Goal: Task Accomplishment & Management: Use online tool/utility

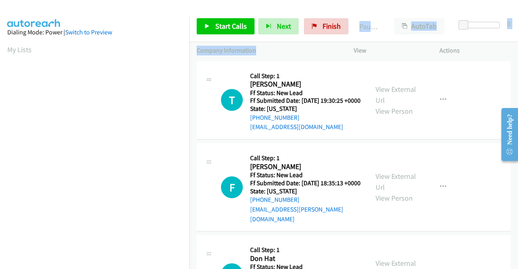
drag, startPoint x: 332, startPoint y: 43, endPoint x: 333, endPoint y: 36, distance: 7.7
click at [333, 36] on div "Start Calls Pause Next Finish Paused AutoTab AutoTab 0 Company Information Info…" at bounding box center [354, 35] width 329 height 49
click at [333, 28] on span "Finish" at bounding box center [332, 25] width 18 height 9
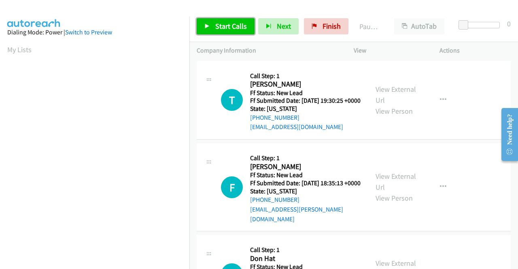
click at [220, 28] on span "Start Calls" at bounding box center [231, 25] width 32 height 9
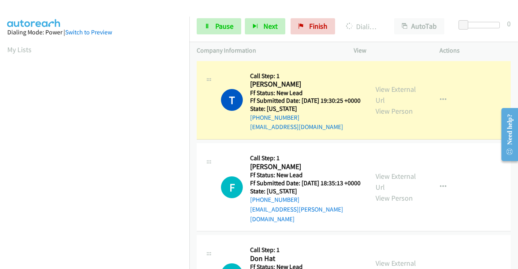
scroll to position [185, 0]
click at [0, 133] on aside "Dialing Mode: Power | Switch to Preview My Lists" at bounding box center [95, 62] width 190 height 448
click at [183, 46] on aside "Dialing Mode: Power | Switch to Preview My Lists" at bounding box center [95, 241] width 190 height 448
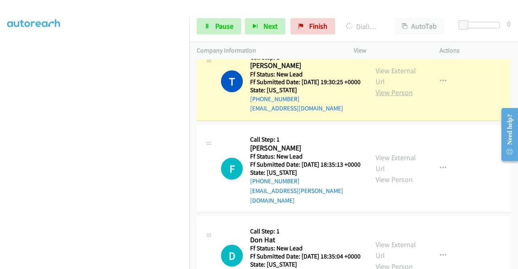
scroll to position [18, 0]
click at [395, 76] on link "View External Url" at bounding box center [396, 76] width 40 height 20
click at [209, 17] on div "Start Calls Pause Next Finish Dialing Tylar Alfred AutoTab AutoTab 0" at bounding box center [354, 26] width 329 height 31
click at [208, 24] on icon at bounding box center [208, 27] width 6 height 6
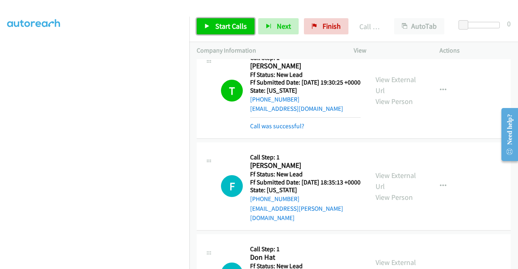
click at [217, 25] on span "Start Calls" at bounding box center [231, 25] width 32 height 9
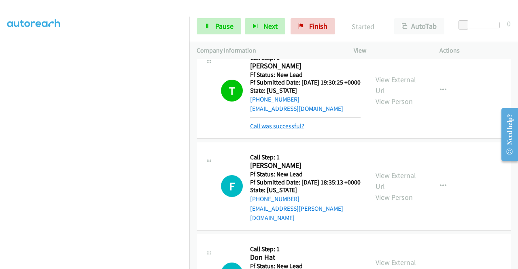
click at [288, 130] on link "Call was successful?" at bounding box center [277, 126] width 54 height 8
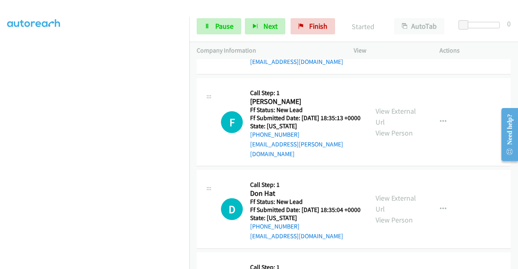
scroll to position [79, 0]
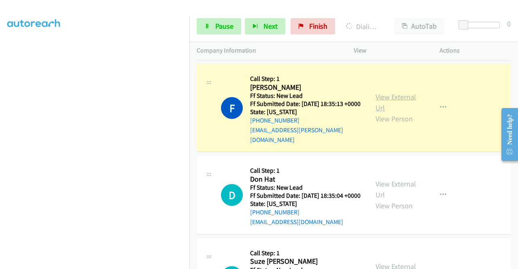
click at [398, 106] on link "View External Url" at bounding box center [396, 102] width 40 height 20
click at [0, 134] on aside "Dialing Mode: Power | Switch to Preview My Lists" at bounding box center [95, 62] width 190 height 448
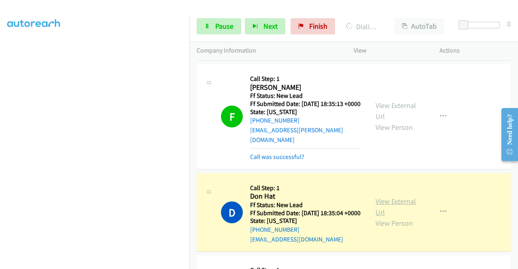
click at [404, 212] on link "View External Url" at bounding box center [396, 207] width 40 height 20
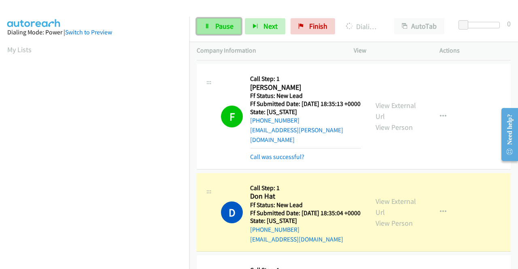
click at [219, 26] on span "Pause" at bounding box center [224, 25] width 18 height 9
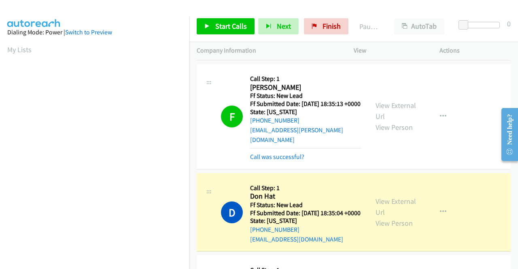
scroll to position [185, 0]
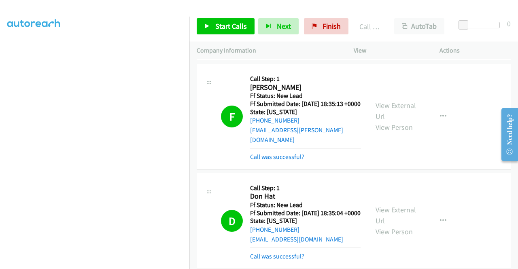
click at [376, 222] on link "View External Url" at bounding box center [396, 215] width 40 height 20
click at [225, 29] on span "Start Calls" at bounding box center [231, 25] width 32 height 9
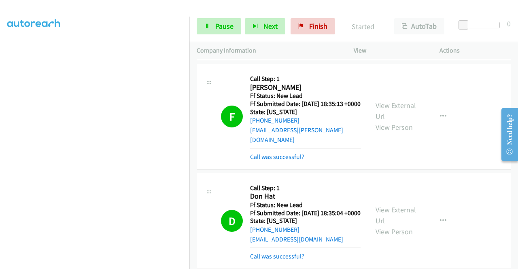
click at [512, 259] on td "D Callback Scheduled Call Step: 1 Don Hat America/Los_Angeles Ff Status: New Le…" at bounding box center [354, 221] width 329 height 100
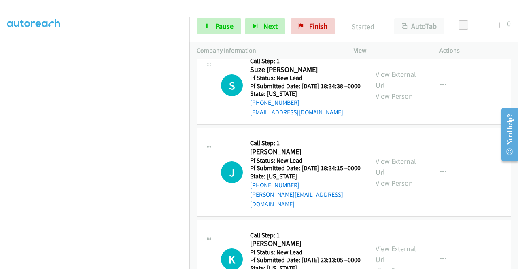
scroll to position [322, 0]
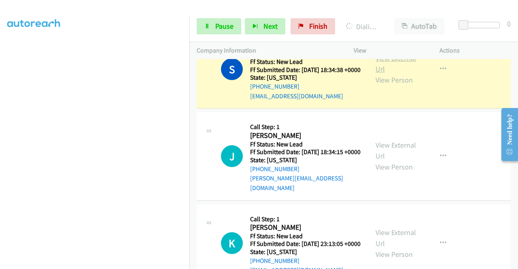
click at [382, 74] on link "View External Url" at bounding box center [396, 63] width 40 height 20
click at [0, 153] on aside "Dialing Mode: Power | Switch to Preview My Lists" at bounding box center [95, 62] width 190 height 448
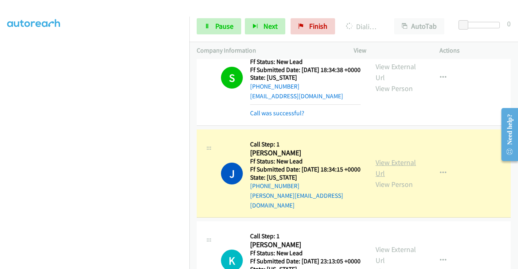
click at [399, 178] on link "View External Url" at bounding box center [396, 168] width 40 height 20
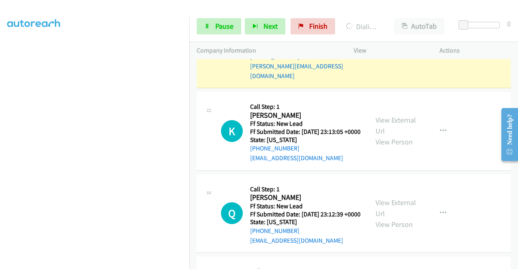
scroll to position [460, 0]
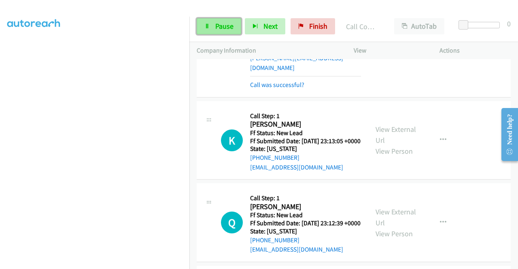
click at [224, 24] on span "Pause" at bounding box center [224, 25] width 18 height 9
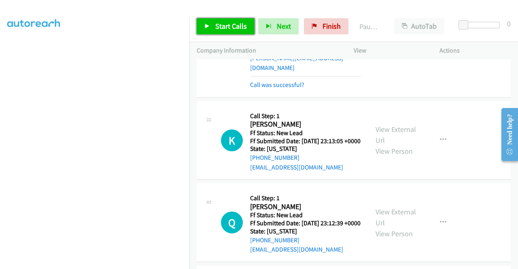
click at [224, 24] on span "Start Calls" at bounding box center [231, 25] width 32 height 9
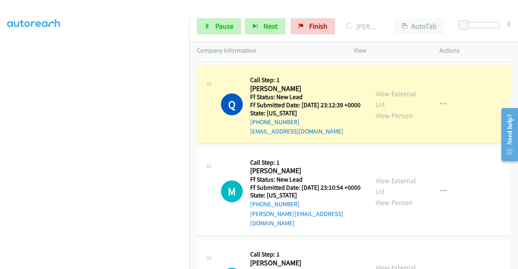
scroll to position [583, 0]
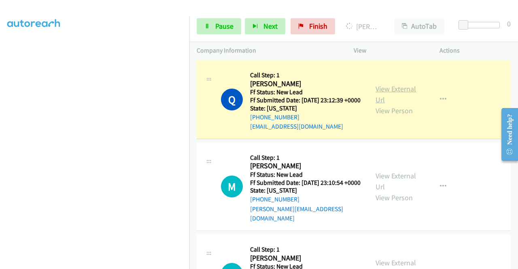
click at [390, 104] on link "View External Url" at bounding box center [396, 94] width 40 height 20
click at [0, 160] on aside "Dialing Mode: Power | Switch to Preview My Lists" at bounding box center [95, 62] width 190 height 448
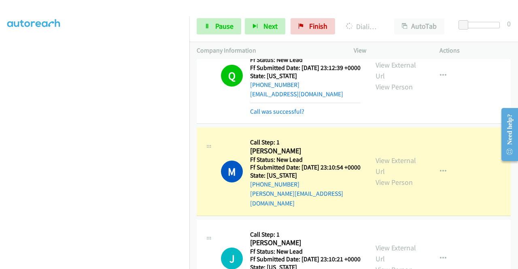
scroll to position [680, 0]
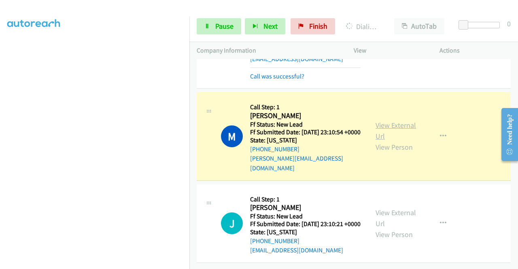
click at [401, 134] on link "View External Url" at bounding box center [396, 131] width 40 height 20
click at [0, 147] on aside "Dialing Mode: Power | Switch to Preview My Lists" at bounding box center [95, 75] width 190 height 448
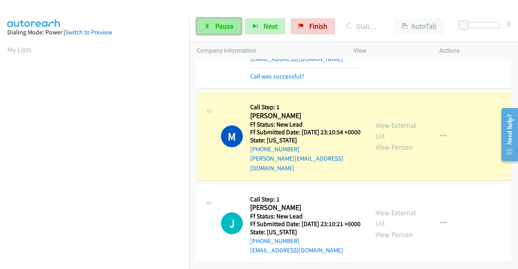
click at [213, 33] on link "Pause" at bounding box center [219, 26] width 45 height 16
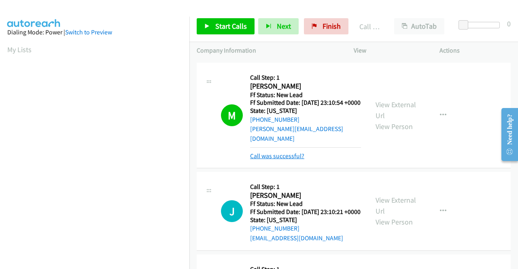
click at [270, 160] on link "Call was successful?" at bounding box center [277, 156] width 54 height 8
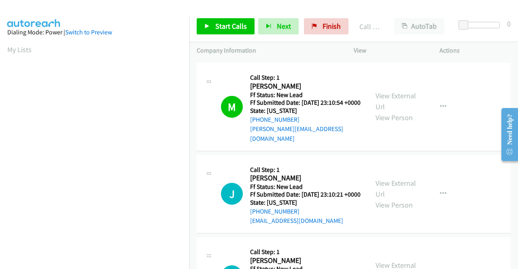
click at [211, 10] on div at bounding box center [255, 15] width 511 height 31
click at [211, 15] on div "Start Calls Pause Next Finish Call Completed AutoTab AutoTab 0" at bounding box center [354, 26] width 329 height 31
click at [210, 27] on icon at bounding box center [208, 27] width 6 height 6
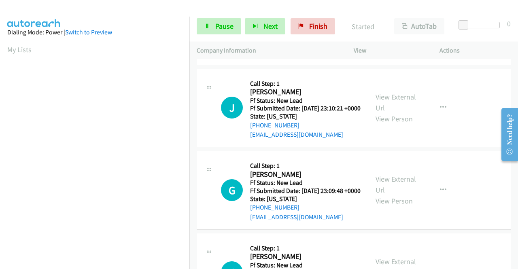
scroll to position [767, 0]
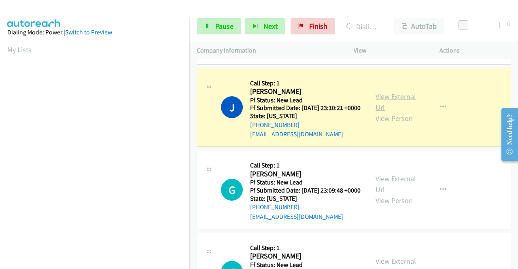
click at [388, 112] on link "View External Url" at bounding box center [396, 102] width 40 height 20
click at [0, 160] on aside "Dialing Mode: Power | Switch to Preview My Lists" at bounding box center [95, 62] width 190 height 448
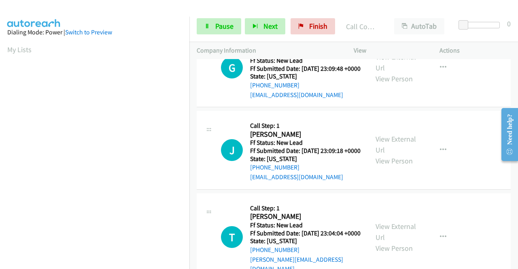
scroll to position [907, 0]
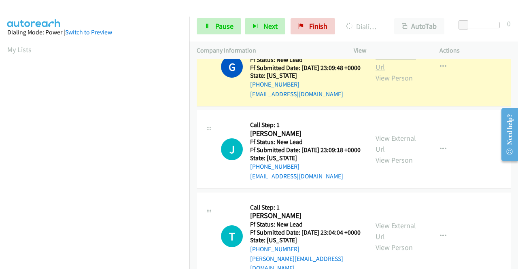
click at [384, 72] on link "View External Url" at bounding box center [396, 61] width 40 height 20
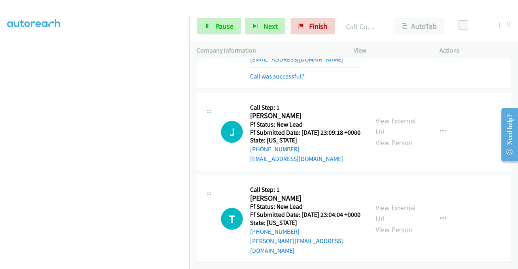
scroll to position [1003, 0]
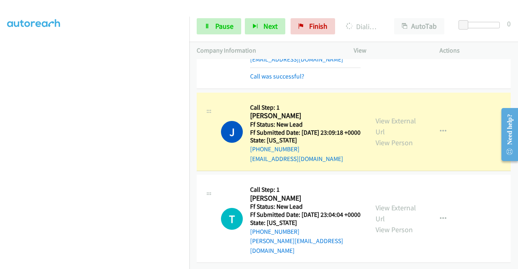
click at [0, 166] on aside "Dialing Mode: Power | Switch to Preview My Lists" at bounding box center [95, 73] width 190 height 448
click at [406, 116] on link "View External Url" at bounding box center [396, 126] width 40 height 20
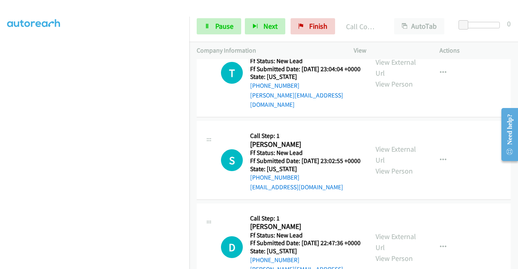
scroll to position [1133, 0]
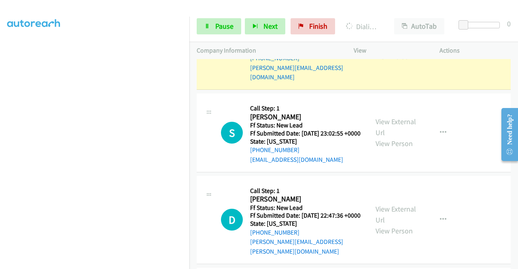
click at [376, 62] on div "View External Url View Person" at bounding box center [397, 45] width 42 height 33
click at [380, 50] on link "View External Url" at bounding box center [396, 40] width 40 height 20
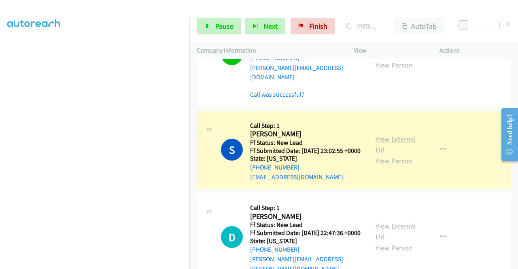
click at [376, 155] on link "View External Url" at bounding box center [396, 144] width 40 height 20
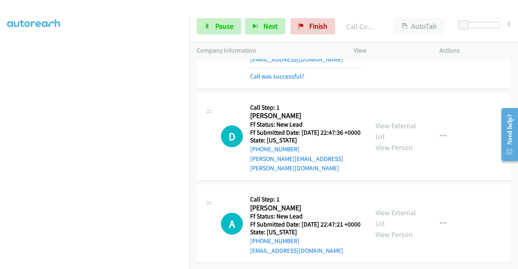
scroll to position [1325, 0]
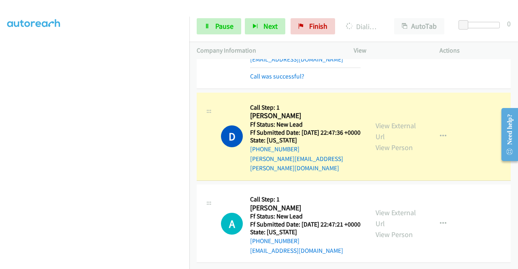
click at [392, 121] on link "View External Url" at bounding box center [396, 131] width 40 height 20
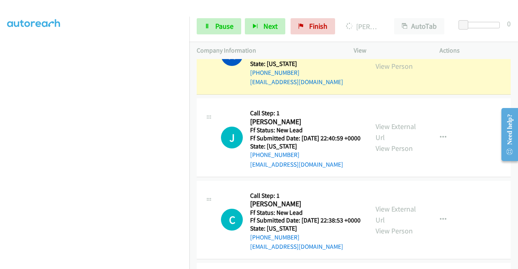
scroll to position [1439, 0]
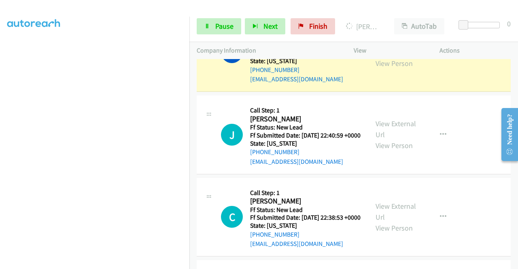
click at [395, 57] on link "View External Url" at bounding box center [396, 47] width 40 height 20
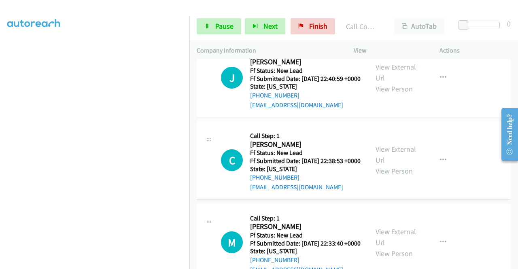
scroll to position [1566, 0]
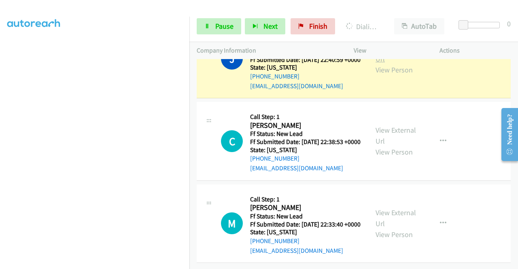
click at [384, 64] on link "View External Url" at bounding box center [396, 53] width 40 height 20
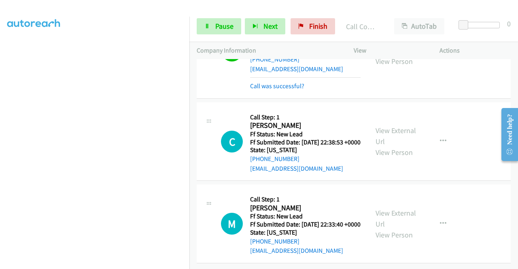
scroll to position [1647, 0]
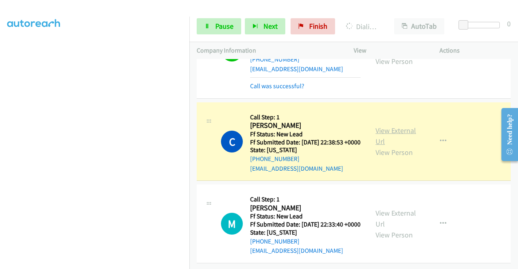
click at [395, 126] on link "View External Url" at bounding box center [396, 136] width 40 height 20
click at [190, 168] on td "C Callback Scheduled Call Step: 1 Chris Bauer America/Denver Ff Status: New Lea…" at bounding box center [354, 141] width 329 height 83
click at [206, 24] on icon at bounding box center [208, 27] width 6 height 6
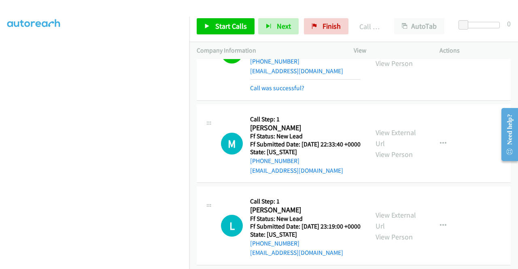
click at [221, 17] on div "Start Calls Pause Next Finish Call Completed AutoTab AutoTab 0" at bounding box center [354, 26] width 329 height 31
click at [215, 23] on span "Start Calls" at bounding box center [231, 25] width 32 height 9
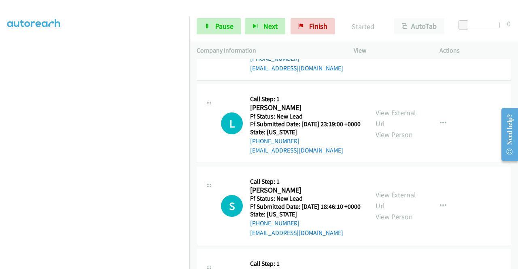
scroll to position [1782, 0]
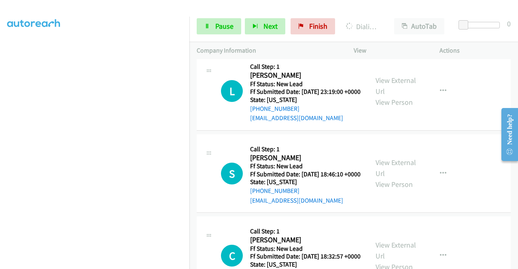
click at [393, 13] on link "View External Url" at bounding box center [396, 3] width 40 height 20
click at [0, 101] on aside "Dialing Mode: Power | Switch to Preview My Lists" at bounding box center [95, 62] width 190 height 448
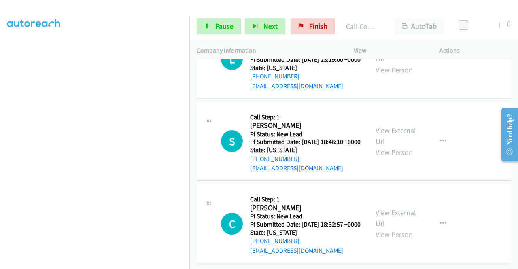
scroll to position [1895, 0]
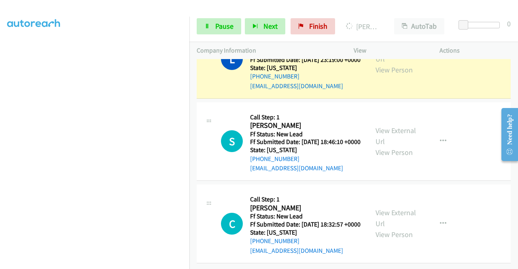
click at [384, 72] on div "View External Url View Person View External Url Email Schedule/Manage Callback …" at bounding box center [415, 59] width 93 height 64
click at [377, 64] on link "View External Url" at bounding box center [396, 53] width 40 height 20
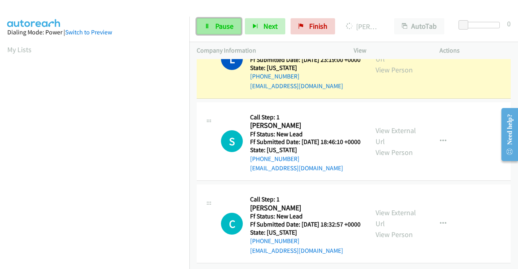
click at [218, 31] on link "Pause" at bounding box center [219, 26] width 45 height 16
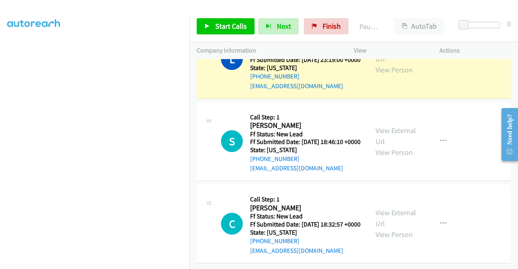
scroll to position [176, 0]
click at [0, 100] on aside "Dialing Mode: Power | Switch to Preview My Lists" at bounding box center [95, 65] width 190 height 448
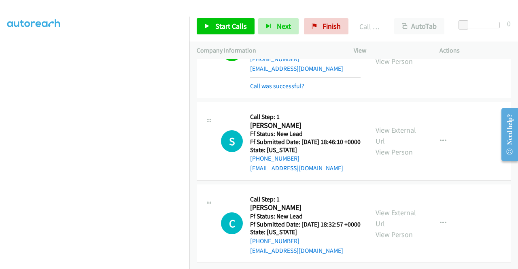
click at [295, 91] on div "Call was successful?" at bounding box center [305, 86] width 111 height 10
click at [295, 90] on link "Call was successful?" at bounding box center [277, 86] width 54 height 8
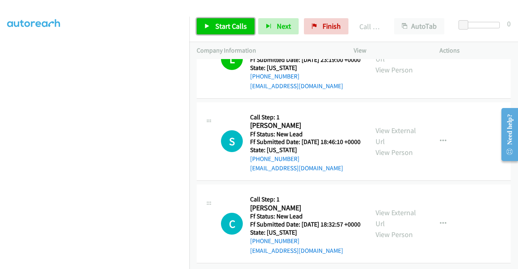
click at [220, 26] on span "Start Calls" at bounding box center [231, 25] width 32 height 9
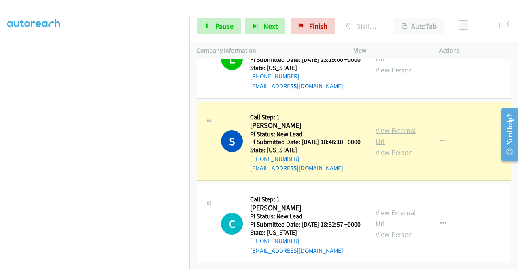
click at [381, 146] on link "View External Url" at bounding box center [396, 136] width 40 height 20
click at [0, 124] on aside "Dialing Mode: Power | Switch to Preview My Lists" at bounding box center [95, 65] width 190 height 448
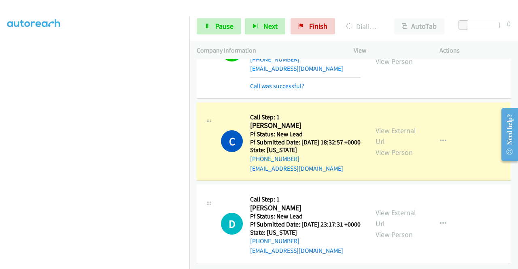
scroll to position [2059, 0]
click at [395, 126] on link "View External Url" at bounding box center [396, 136] width 40 height 20
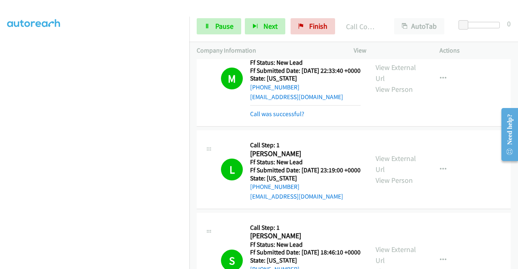
scroll to position [2077, 0]
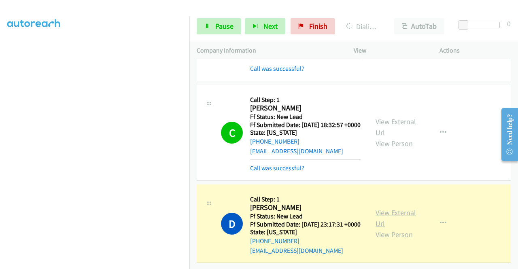
click at [389, 208] on link "View External Url" at bounding box center [396, 218] width 40 height 20
click at [219, 29] on span "Pause" at bounding box center [224, 25] width 18 height 9
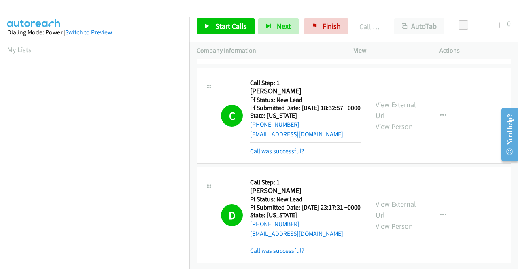
scroll to position [1417, 0]
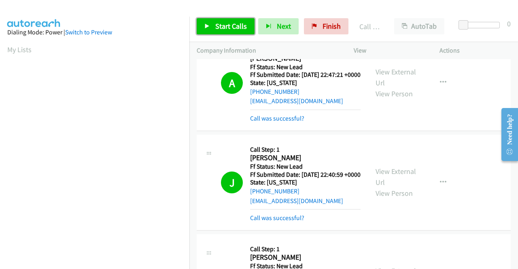
click at [218, 32] on link "Start Calls" at bounding box center [226, 26] width 58 height 16
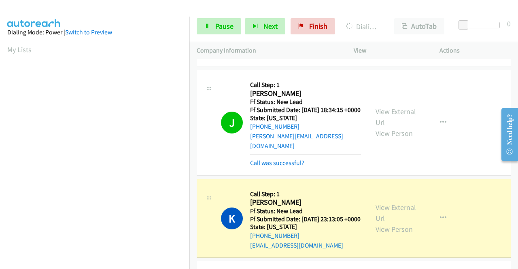
scroll to position [457, 0]
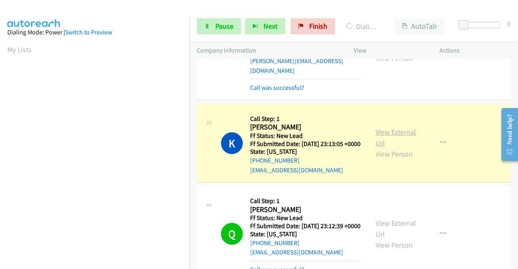
click at [394, 148] on link "View External Url" at bounding box center [396, 138] width 40 height 20
click at [0, 163] on aside "Dialing Mode: Power | Switch to Preview My Lists" at bounding box center [95, 62] width 190 height 448
click at [190, 101] on td "J Callback Scheduled Call Step: 1 Joe Ferrara America/New_York Ff Status: New L…" at bounding box center [354, 47] width 329 height 109
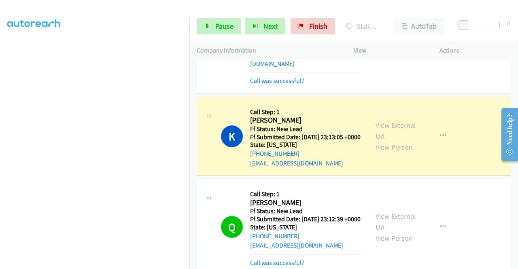
scroll to position [471, 0]
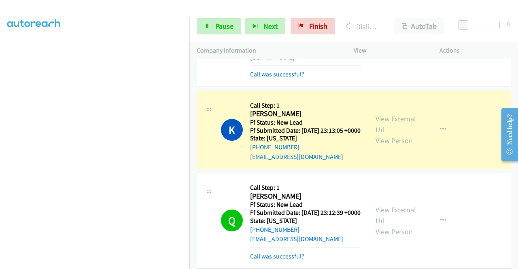
drag, startPoint x: 516, startPoint y: 194, endPoint x: 23, endPoint y: 19, distance: 523.4
click at [218, 27] on span "Pause" at bounding box center [224, 25] width 18 height 9
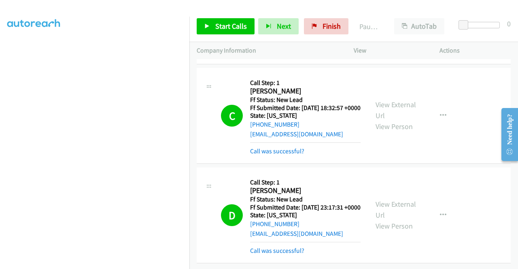
scroll to position [0, 0]
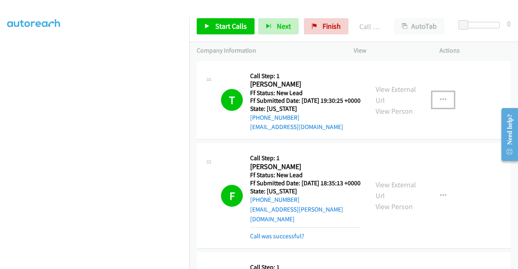
click at [443, 97] on button "button" at bounding box center [444, 100] width 22 height 16
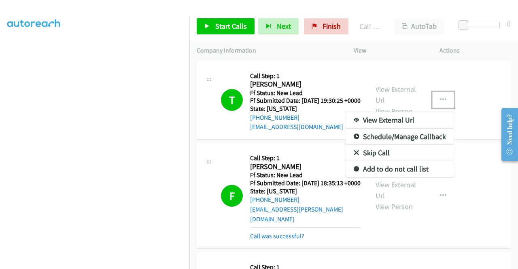
click at [331, 28] on div at bounding box center [259, 134] width 518 height 269
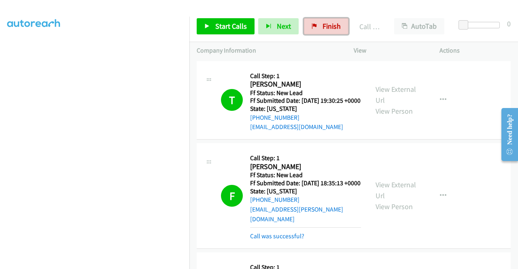
drag, startPoint x: 319, startPoint y: 29, endPoint x: 301, endPoint y: 41, distance: 21.8
click at [319, 29] on link "Finish" at bounding box center [326, 26] width 45 height 16
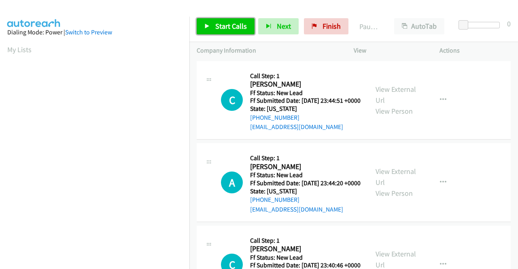
click at [222, 25] on span "Start Calls" at bounding box center [231, 25] width 32 height 9
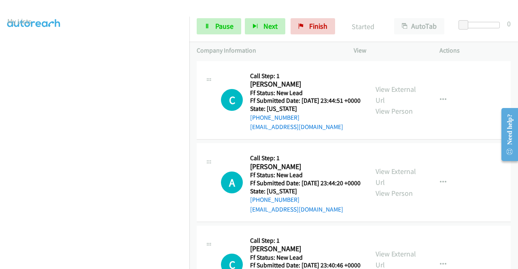
scroll to position [2, 0]
click at [196, 30] on div "Start Calls Pause Next Finish Started AutoTab AutoTab 0" at bounding box center [354, 26] width 329 height 31
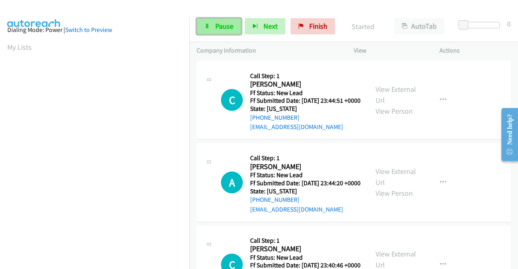
click at [202, 28] on link "Pause" at bounding box center [219, 26] width 45 height 16
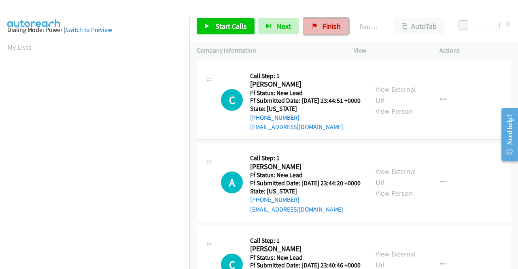
click at [342, 26] on link "Finish" at bounding box center [326, 26] width 45 height 16
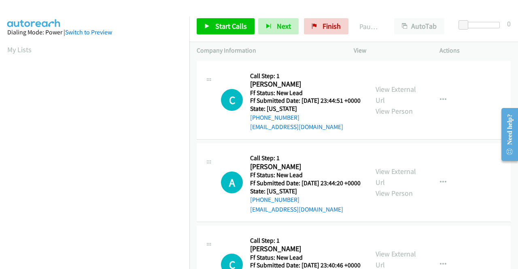
click at [0, 46] on aside "Dialing Mode: Power | Switch to Preview My Lists" at bounding box center [95, 241] width 190 height 448
click at [239, 25] on span "Start Calls" at bounding box center [231, 25] width 32 height 9
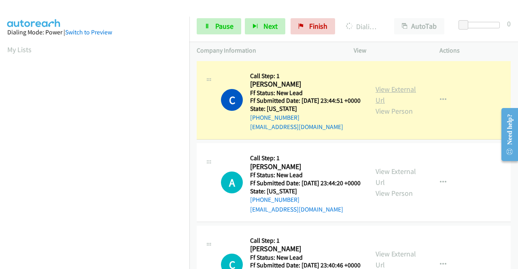
click at [391, 94] on link "View External Url" at bounding box center [396, 95] width 40 height 20
drag, startPoint x: 0, startPoint y: 141, endPoint x: 10, endPoint y: 149, distance: 12.9
click at [0, 141] on aside "Dialing Mode: Power | Switch to Preview My Lists" at bounding box center [95, 62] width 190 height 448
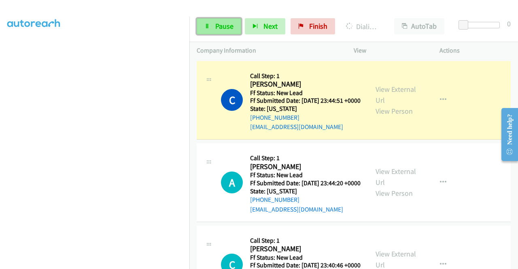
click at [228, 21] on link "Pause" at bounding box center [219, 26] width 45 height 16
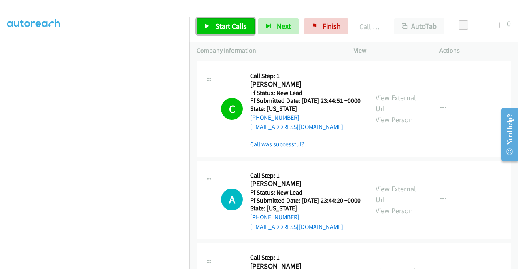
click at [221, 30] on span "Start Calls" at bounding box center [231, 25] width 32 height 9
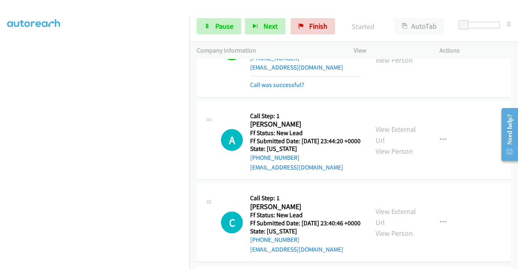
scroll to position [65, 0]
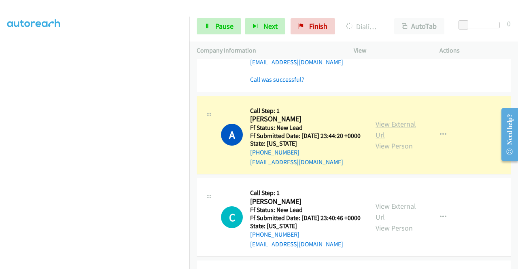
click at [386, 138] on link "View External Url" at bounding box center [396, 129] width 40 height 20
click at [0, 87] on aside "Dialing Mode: Power | Switch to Preview My Lists" at bounding box center [95, 62] width 190 height 448
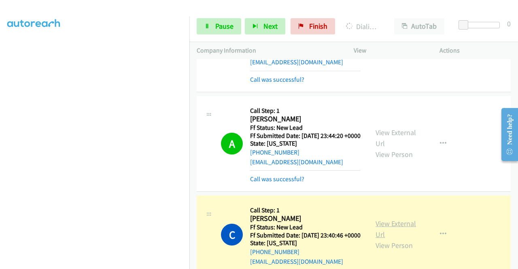
click at [387, 239] on link "View External Url" at bounding box center [396, 229] width 40 height 20
click at [191, 114] on td "A Callback Scheduled Call Step: 1 Alan Telmini America/New_York Ff Status: New …" at bounding box center [354, 144] width 329 height 100
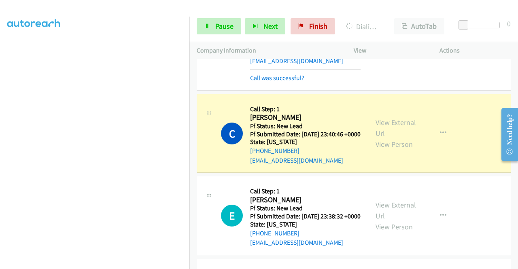
scroll to position [180, 0]
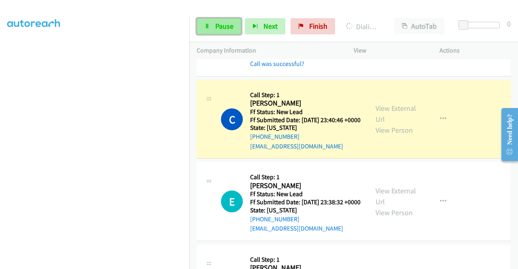
click at [211, 31] on link "Pause" at bounding box center [219, 26] width 45 height 16
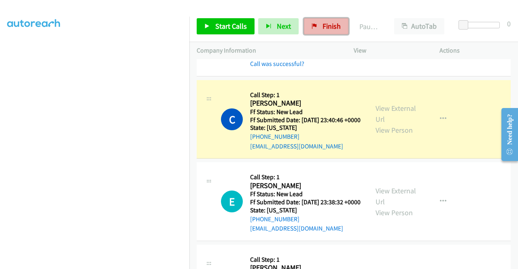
click at [325, 31] on link "Finish" at bounding box center [326, 26] width 45 height 16
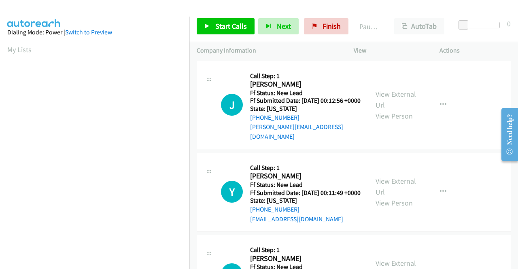
click at [228, 35] on div "Start Calls Pause Next Finish Paused AutoTab AutoTab 0" at bounding box center [354, 26] width 329 height 31
click at [232, 28] on span "Start Calls" at bounding box center [231, 25] width 32 height 9
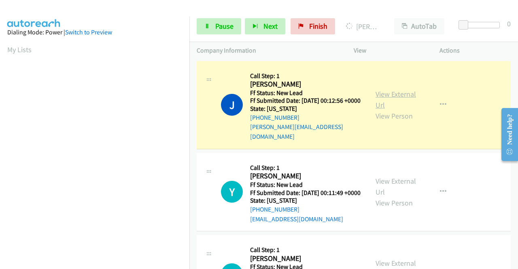
click at [397, 92] on link "View External Url" at bounding box center [396, 100] width 40 height 20
click at [0, 117] on aside "Dialing Mode: Power | Switch to Preview My Lists" at bounding box center [95, 62] width 190 height 448
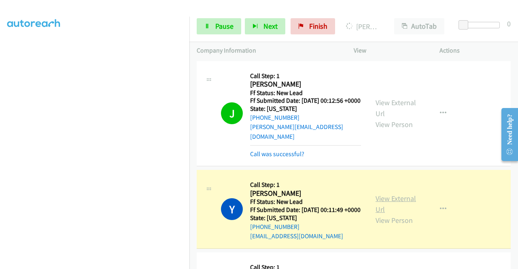
click at [383, 200] on link "View External Url" at bounding box center [396, 204] width 40 height 20
click at [0, 130] on aside "Dialing Mode: Power | Switch to Preview My Lists" at bounding box center [95, 62] width 190 height 448
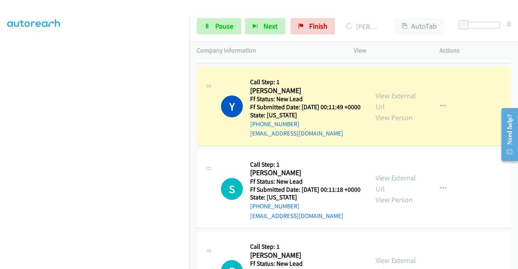
drag, startPoint x: 516, startPoint y: 77, endPoint x: 23, endPoint y: 17, distance: 496.9
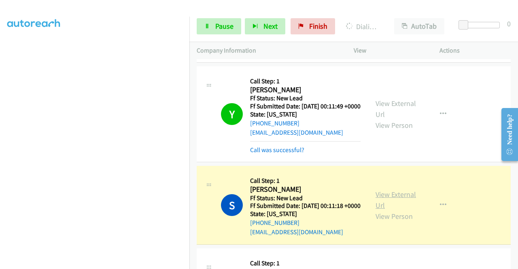
click at [404, 199] on link "View External Url" at bounding box center [396, 200] width 40 height 20
click at [0, 136] on aside "Dialing Mode: Power | Switch to Preview My Lists" at bounding box center [95, 62] width 190 height 448
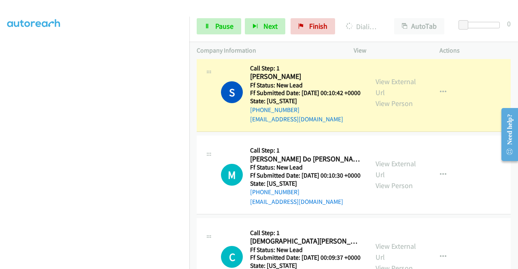
scroll to position [482, 0]
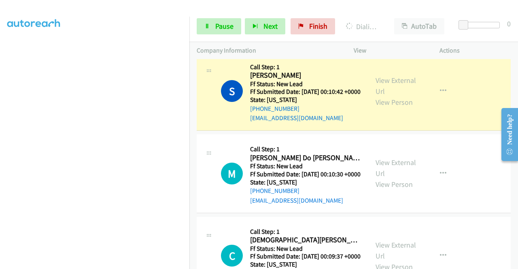
click at [406, 107] on div "View External Url View Person View External Url Email Schedule/Manage Callback …" at bounding box center [415, 92] width 93 height 64
click at [403, 108] on div "View External Url View Person" at bounding box center [397, 91] width 42 height 33
click at [391, 96] on link "View External Url" at bounding box center [396, 86] width 40 height 20
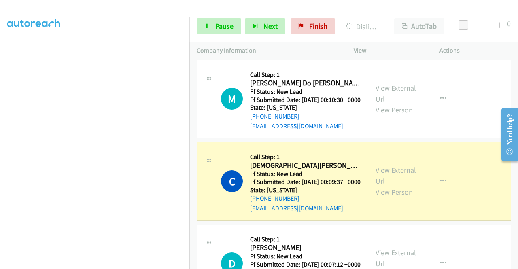
click at [516, 263] on div "+1 415-964-1034 Call failed - Please reload the list and try again The Callbar …" at bounding box center [354, 164] width 329 height 210
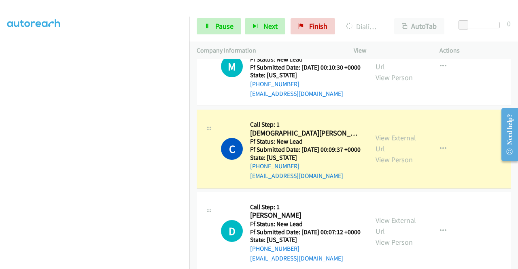
click at [388, 181] on div "View External Url View Person View External Url Email Schedule/Manage Callback …" at bounding box center [415, 149] width 93 height 64
click at [384, 153] on link "View External Url" at bounding box center [396, 143] width 40 height 20
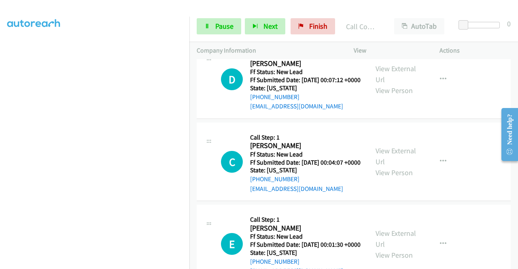
scroll to position [778, 0]
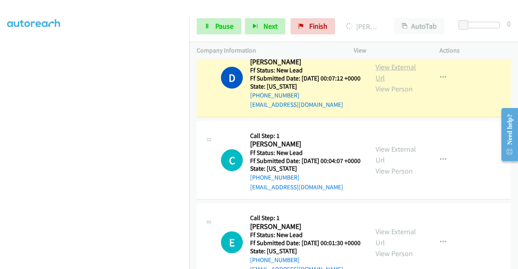
click at [395, 83] on link "View External Url" at bounding box center [396, 72] width 40 height 20
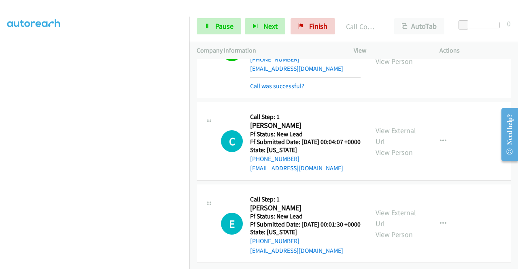
scroll to position [895, 0]
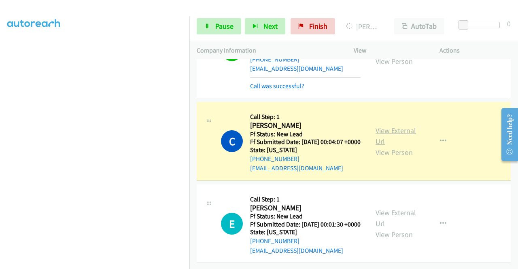
click at [388, 126] on link "View External Url" at bounding box center [396, 136] width 40 height 20
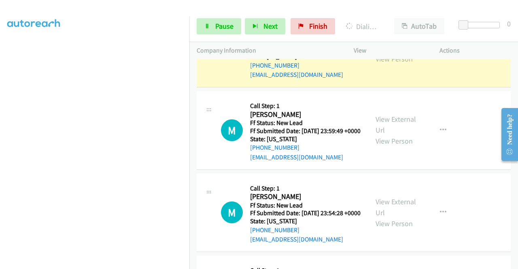
scroll to position [1017, 0]
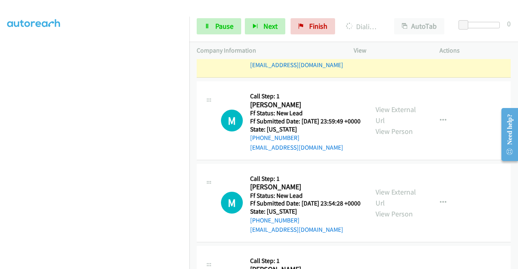
click at [403, 55] on div "View External Url View Person" at bounding box center [397, 38] width 42 height 33
click at [384, 70] on div "View External Url View Person View External Url Email Schedule/Manage Callback …" at bounding box center [415, 38] width 93 height 64
click at [396, 43] on link "View External Url" at bounding box center [396, 33] width 40 height 20
click at [110, 262] on section at bounding box center [94, 77] width 175 height 388
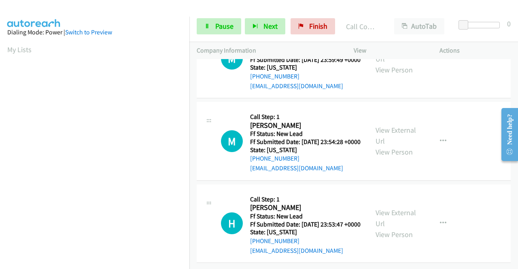
scroll to position [1134, 0]
click at [217, 22] on span "Pause" at bounding box center [224, 25] width 18 height 9
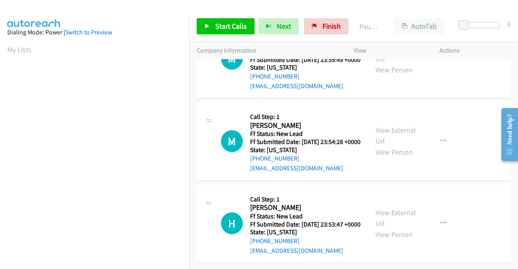
scroll to position [1137, 0]
click at [246, 31] on link "Start Calls" at bounding box center [226, 26] width 58 height 16
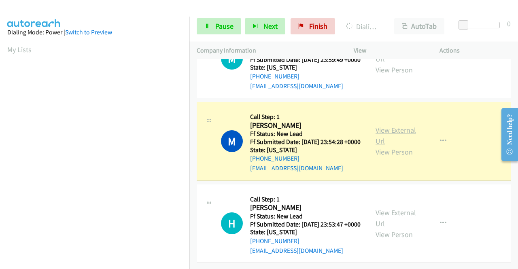
click at [383, 146] on link "View External Url" at bounding box center [396, 136] width 40 height 20
drag, startPoint x: 0, startPoint y: 167, endPoint x: 15, endPoint y: 178, distance: 18.0
click at [0, 167] on aside "Dialing Mode: Power | Switch to Preview My Lists" at bounding box center [95, 62] width 190 height 448
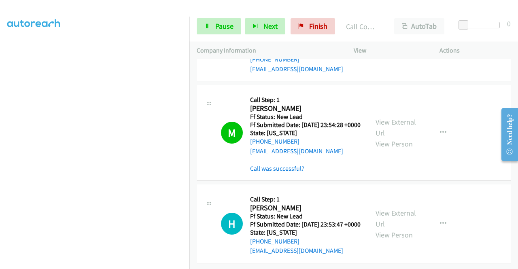
scroll to position [1217, 0]
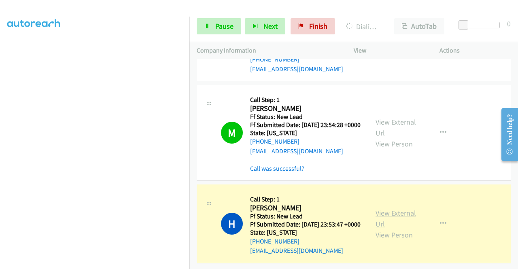
click at [390, 209] on link "View External Url" at bounding box center [396, 219] width 40 height 20
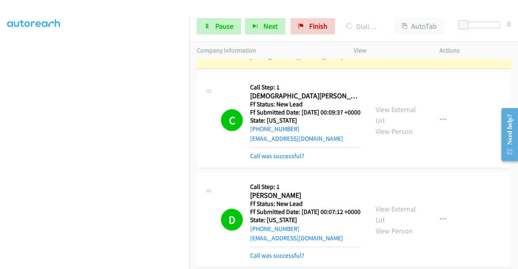
scroll to position [610, 0]
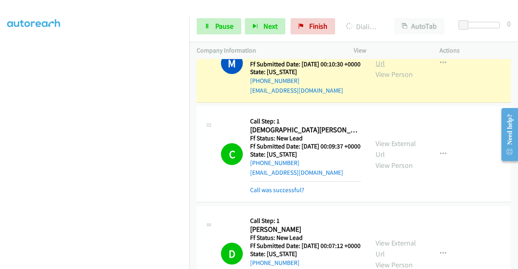
click at [388, 68] on link "View External Url" at bounding box center [396, 58] width 40 height 20
click at [154, 262] on section at bounding box center [94, 77] width 175 height 388
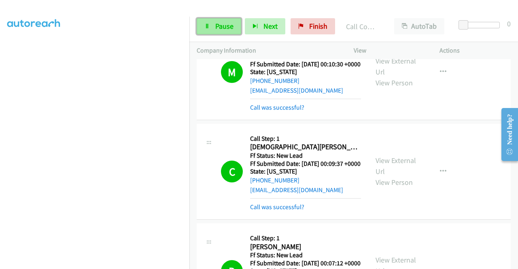
click at [220, 26] on span "Pause" at bounding box center [224, 25] width 18 height 9
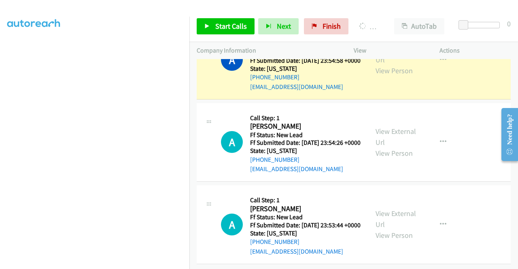
scroll to position [1421, 0]
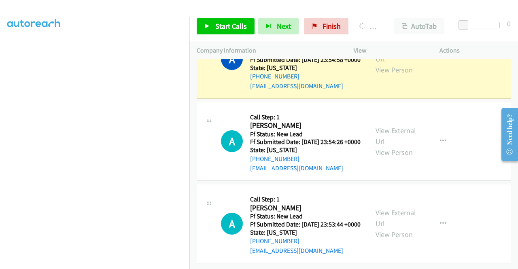
click at [386, 91] on div "View External Url View Person View External Url Email Schedule/Manage Callback …" at bounding box center [415, 59] width 93 height 64
click at [385, 91] on div "View External Url View Person View External Url Email Schedule/Manage Callback …" at bounding box center [415, 59] width 93 height 64
click at [377, 64] on link "View External Url" at bounding box center [396, 53] width 40 height 20
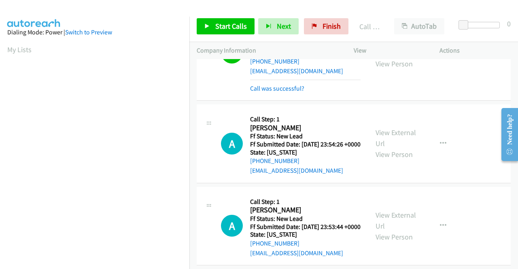
scroll to position [185, 0]
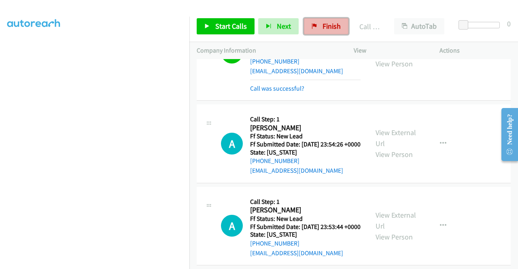
click at [334, 24] on span "Finish" at bounding box center [332, 25] width 18 height 9
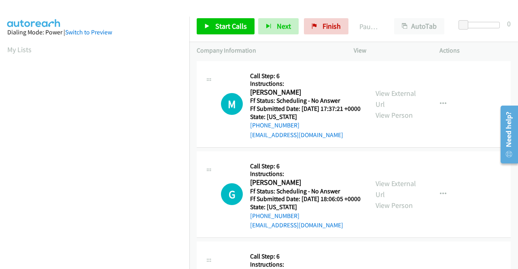
click at [236, 67] on div "M Callback Scheduled Call Step: 6 Instructions: [PERSON_NAME] America/Los_Angel…" at bounding box center [354, 104] width 314 height 87
click at [224, 29] on span "Start Calls" at bounding box center [231, 25] width 32 height 9
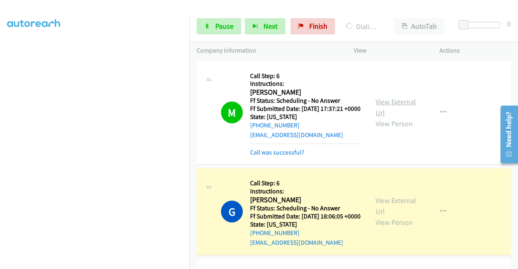
click at [404, 101] on link "View External Url" at bounding box center [396, 107] width 40 height 20
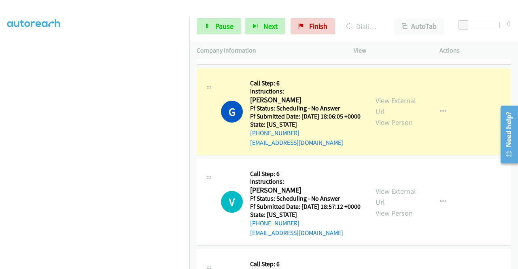
scroll to position [98, 0]
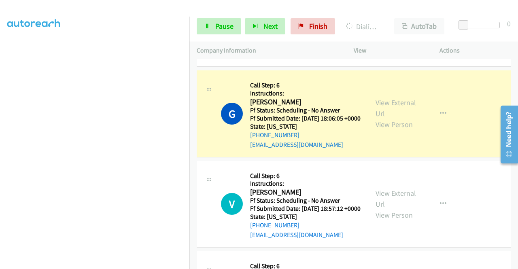
click at [377, 109] on div "View External Url View Person" at bounding box center [397, 113] width 42 height 33
click at [382, 114] on link "View External Url" at bounding box center [396, 108] width 40 height 20
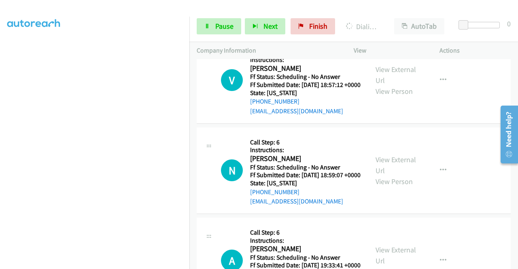
scroll to position [239, 0]
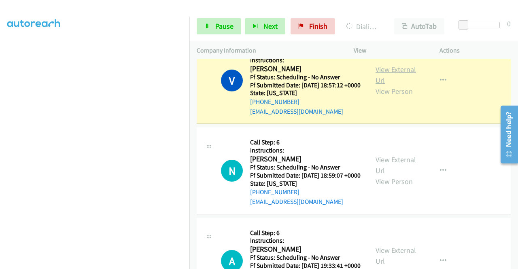
click at [384, 85] on link "View External Url" at bounding box center [396, 75] width 40 height 20
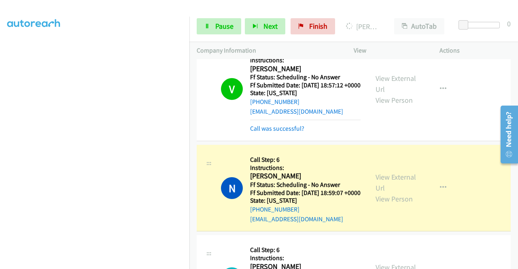
click at [375, 197] on div "View External Url View Person View External Url Email Schedule/Manage Callback …" at bounding box center [415, 188] width 93 height 72
click at [382, 193] on link "View External Url" at bounding box center [396, 183] width 40 height 20
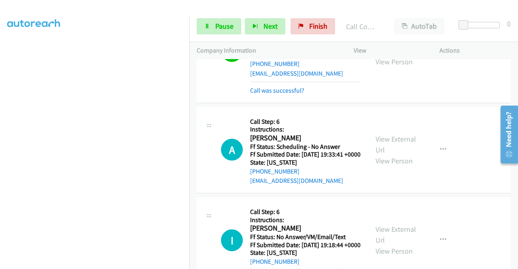
scroll to position [393, 0]
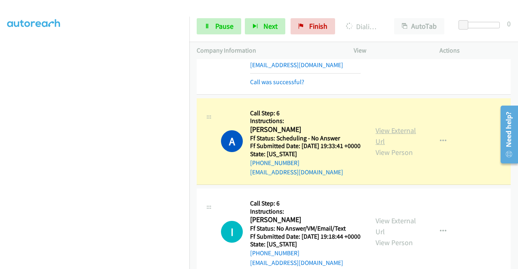
click at [403, 146] on link "View External Url" at bounding box center [396, 136] width 40 height 20
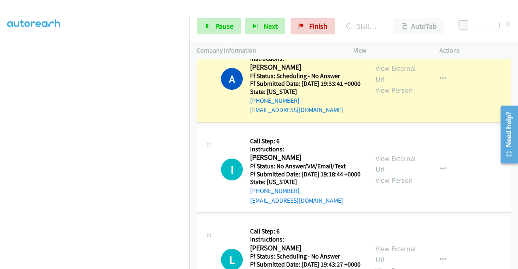
scroll to position [463, 0]
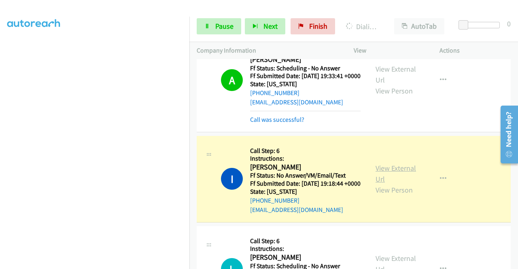
click at [389, 184] on link "View External Url" at bounding box center [396, 174] width 40 height 20
click at [216, 34] on link "Pause" at bounding box center [219, 26] width 45 height 16
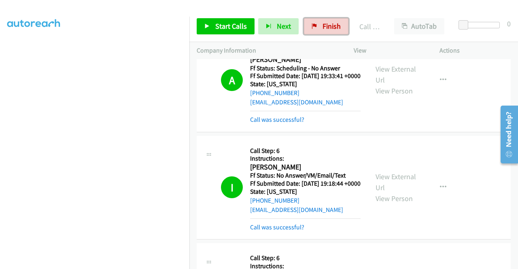
drag, startPoint x: 319, startPoint y: 30, endPoint x: 292, endPoint y: 37, distance: 27.7
click at [319, 30] on link "Finish" at bounding box center [326, 26] width 45 height 16
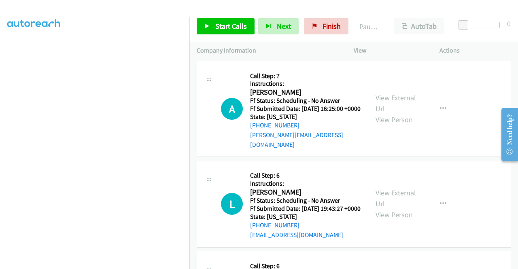
scroll to position [51, 0]
click at [231, 31] on link "Start Calls" at bounding box center [226, 26] width 58 height 16
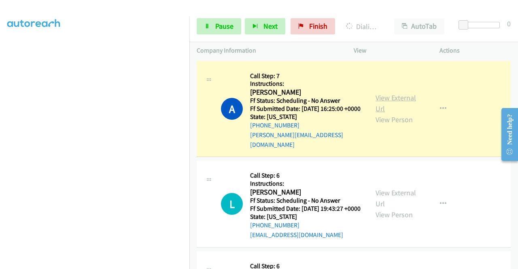
click at [379, 99] on link "View External Url" at bounding box center [396, 103] width 40 height 20
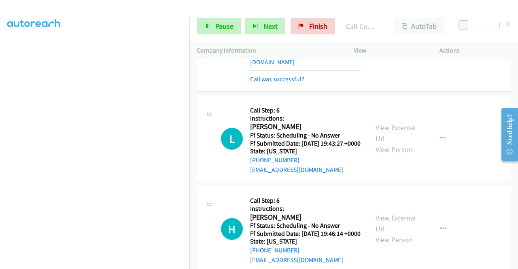
scroll to position [97, 0]
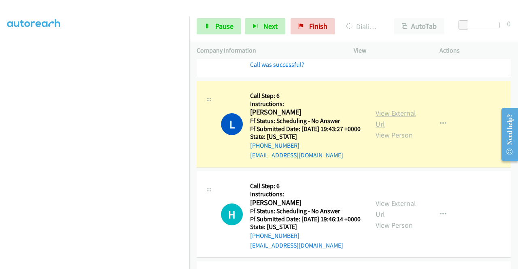
click at [376, 117] on link "View External Url" at bounding box center [396, 119] width 40 height 20
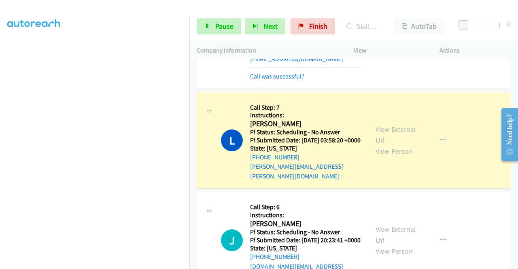
scroll to position [305, 0]
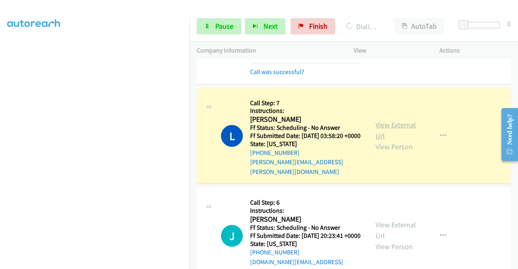
click at [392, 137] on link "View External Url" at bounding box center [396, 130] width 40 height 20
click at [217, 23] on span "Pause" at bounding box center [224, 25] width 18 height 9
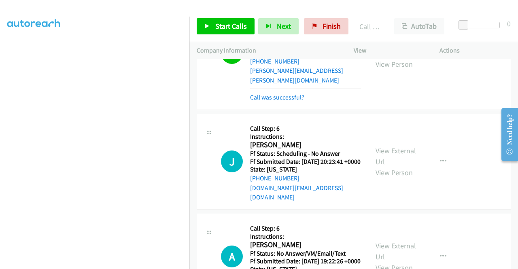
scroll to position [435, 0]
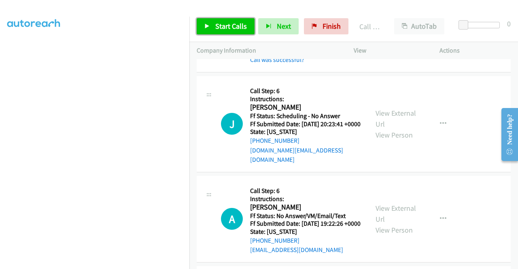
click at [232, 26] on span "Start Calls" at bounding box center [231, 25] width 32 height 9
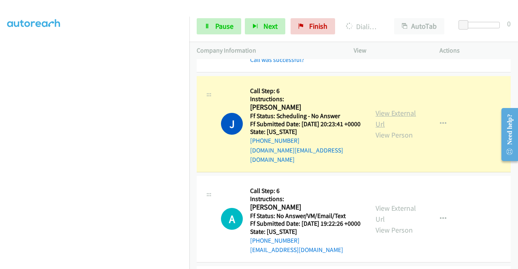
click at [383, 125] on link "View External Url" at bounding box center [396, 119] width 40 height 20
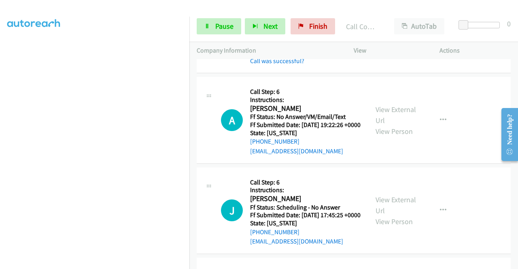
scroll to position [559, 0]
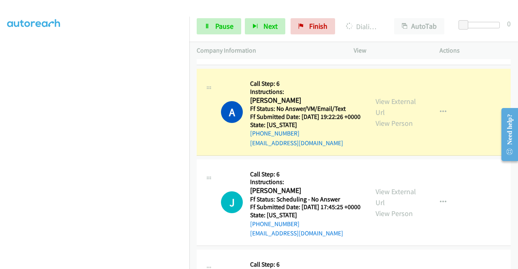
click at [369, 108] on div "View External Url View Person View External Url Email Schedule/Manage Callback …" at bounding box center [415, 112] width 93 height 72
click at [376, 113] on link "View External Url" at bounding box center [396, 107] width 40 height 20
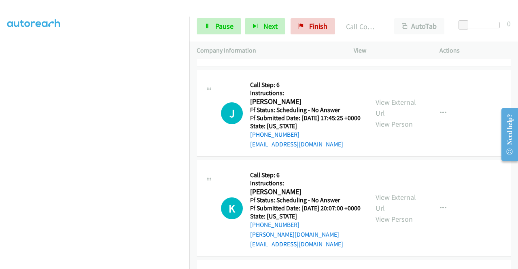
scroll to position [678, 0]
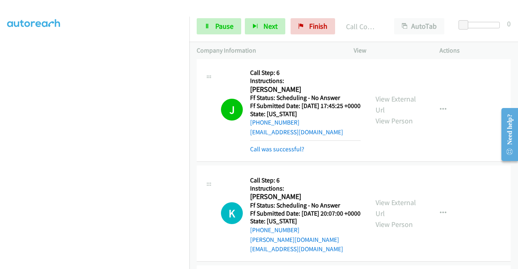
click at [221, 13] on div "Start Calls Pause Next Finish Call Completed AutoTab AutoTab 0" at bounding box center [354, 26] width 329 height 31
click at [210, 26] on link "Pause" at bounding box center [219, 26] width 45 height 16
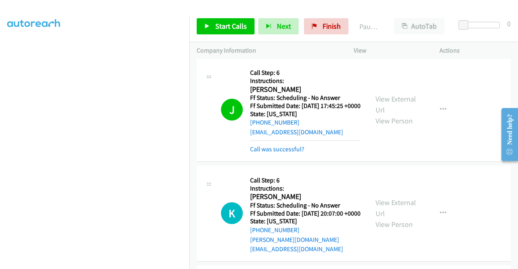
click at [382, 125] on div "View External Url View Person" at bounding box center [397, 110] width 42 height 33
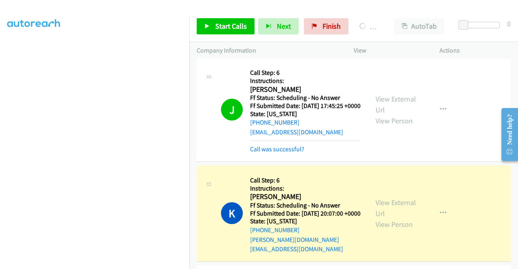
click at [381, 114] on div "View External Url View Person View External Url Email Schedule/Manage Callback …" at bounding box center [415, 109] width 93 height 89
click at [379, 115] on link "View External Url" at bounding box center [396, 104] width 40 height 20
click at [383, 230] on div "View External Url View Person" at bounding box center [397, 213] width 42 height 33
click at [383, 218] on link "View External Url" at bounding box center [396, 208] width 40 height 20
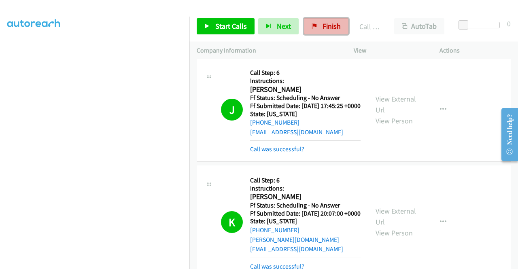
click at [324, 29] on span "Finish" at bounding box center [332, 25] width 18 height 9
